Goal: Information Seeking & Learning: Learn about a topic

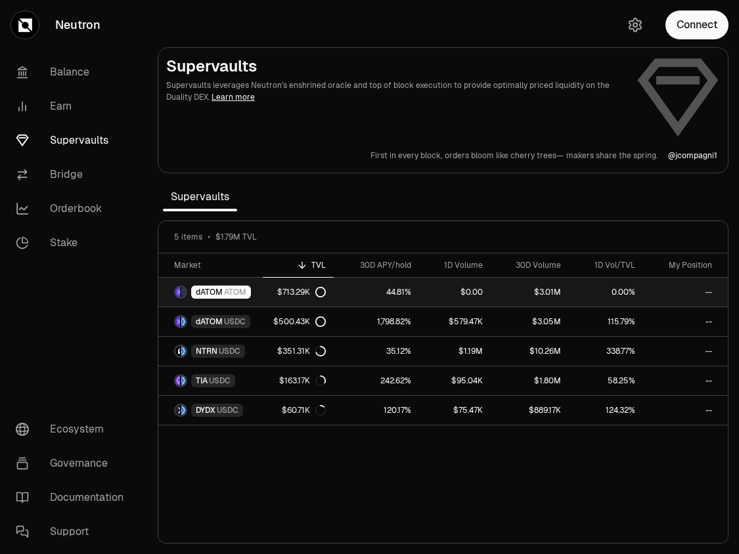
click at [320, 291] on icon at bounding box center [320, 292] width 11 height 11
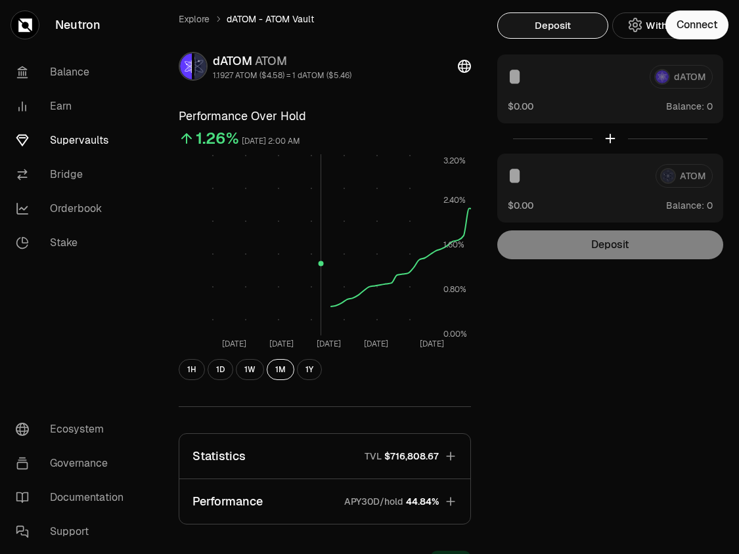
scroll to position [246, 0]
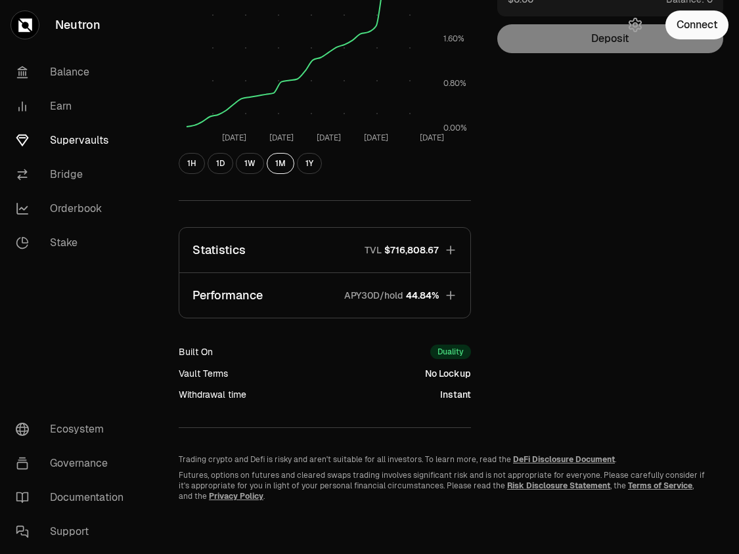
click at [443, 249] on button "Statistics TVL $716,808.67" at bounding box center [324, 250] width 291 height 45
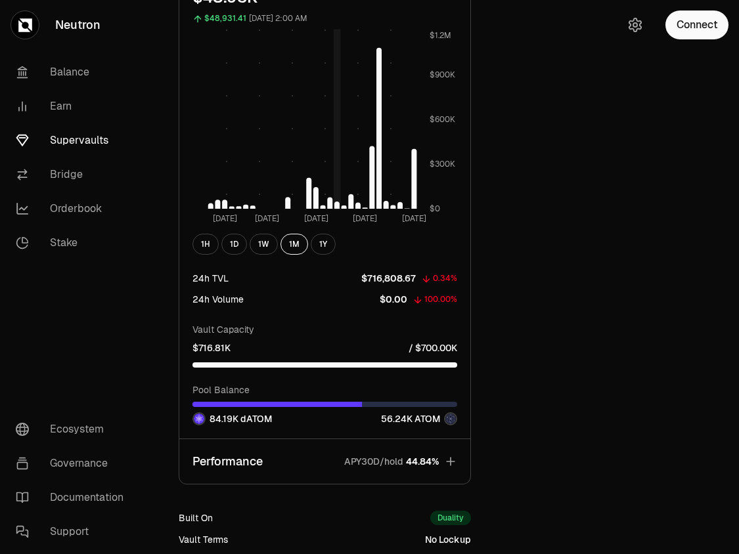
scroll to position [903, 0]
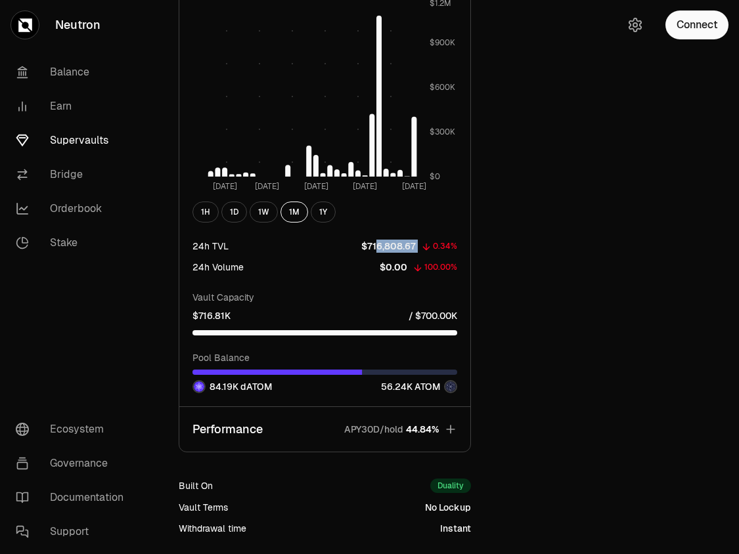
drag, startPoint x: 379, startPoint y: 248, endPoint x: 430, endPoint y: 242, distance: 51.5
click at [430, 242] on div "$716,808.67 0.34%" at bounding box center [409, 246] width 96 height 16
drag, startPoint x: 421, startPoint y: 315, endPoint x: 480, endPoint y: 316, distance: 59.1
drag, startPoint x: 196, startPoint y: 295, endPoint x: 279, endPoint y: 296, distance: 82.7
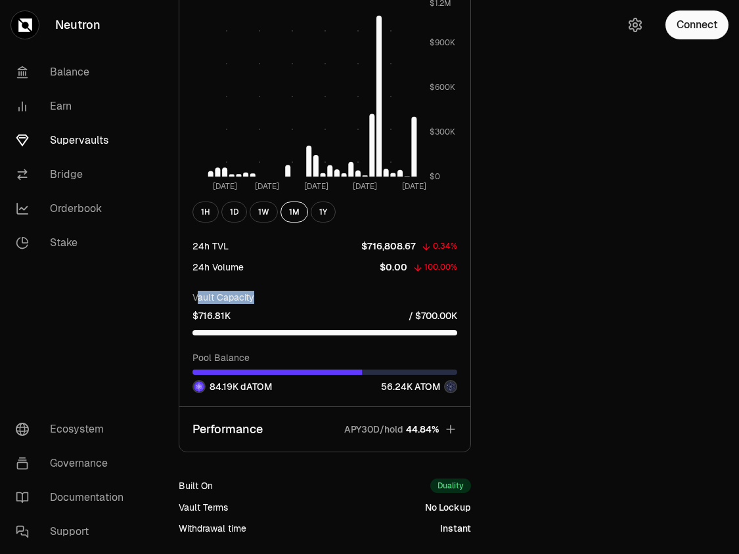
click at [282, 297] on p "Vault Capacity" at bounding box center [324, 297] width 265 height 13
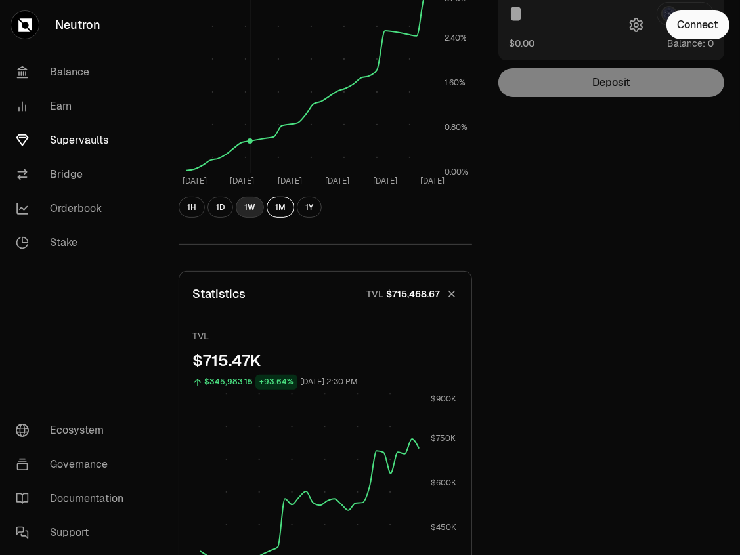
scroll to position [202, 0]
click at [64, 141] on link "Supervaults" at bounding box center [73, 140] width 137 height 34
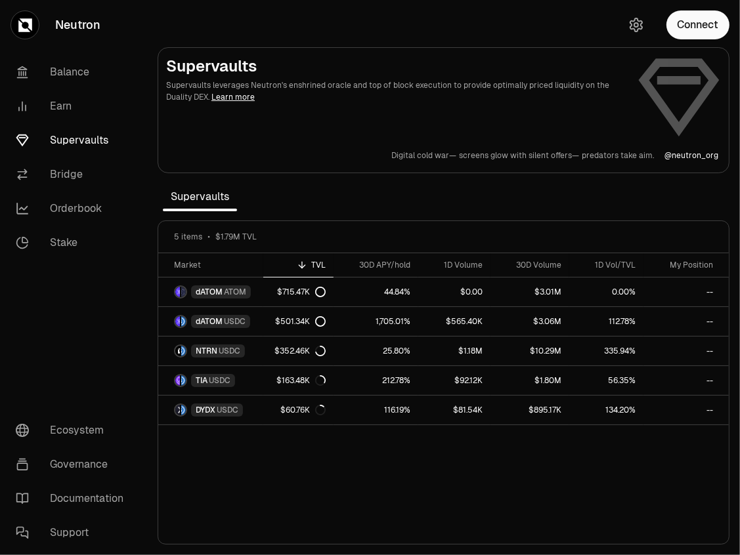
click at [211, 99] on link "Learn more" at bounding box center [232, 97] width 43 height 11
